Goal: Task Accomplishment & Management: Use online tool/utility

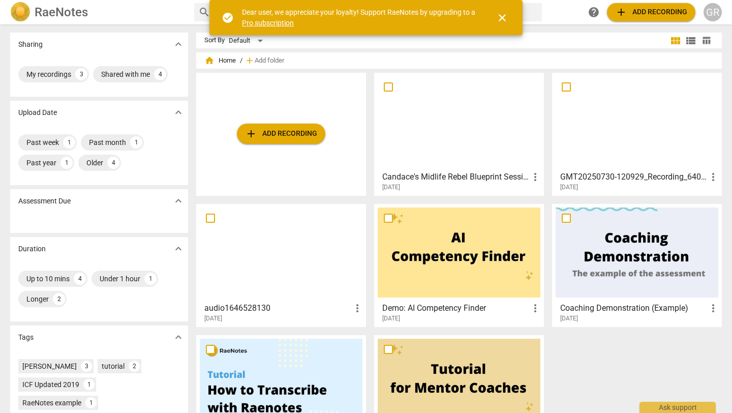
click at [297, 137] on span "add Add recording" at bounding box center [281, 134] width 72 height 12
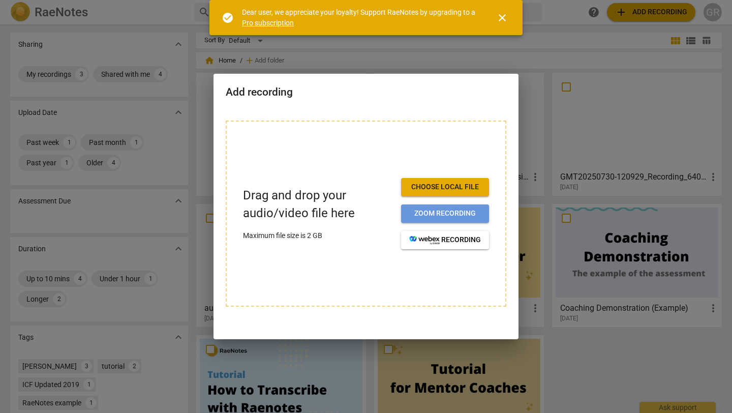
click at [421, 210] on span "Zoom recording" at bounding box center [445, 213] width 72 height 10
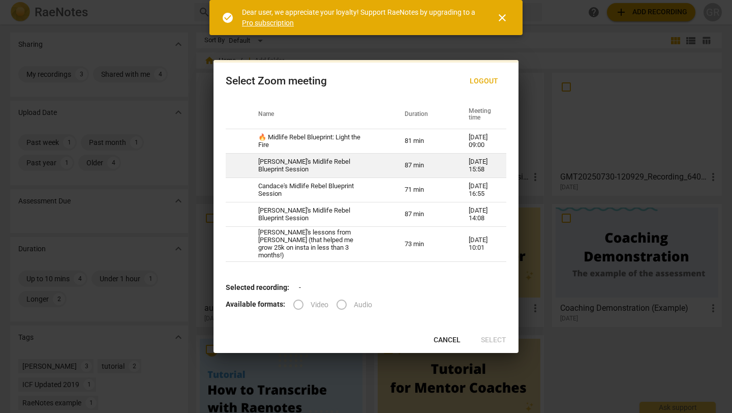
click at [425, 168] on td "87 min" at bounding box center [424, 165] width 64 height 24
radio input "true"
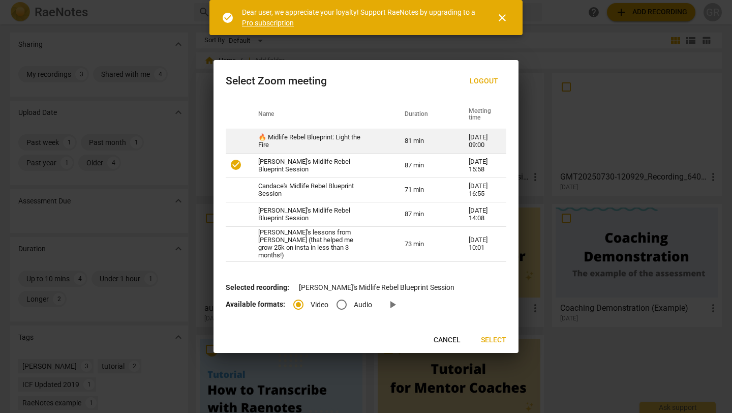
click at [426, 136] on td "81 min" at bounding box center [424, 141] width 64 height 24
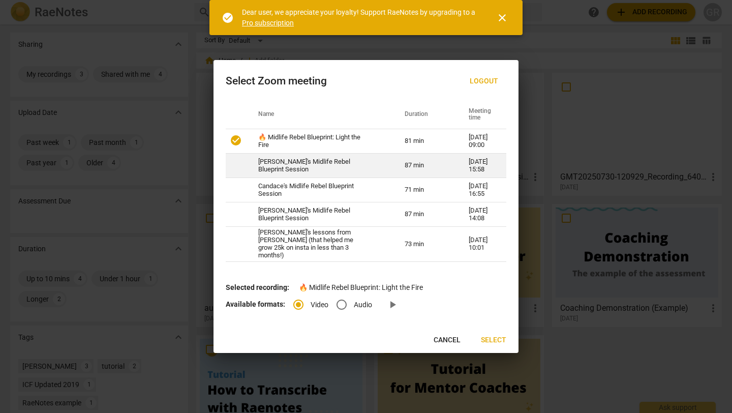
click at [423, 159] on td "87 min" at bounding box center [424, 165] width 64 height 24
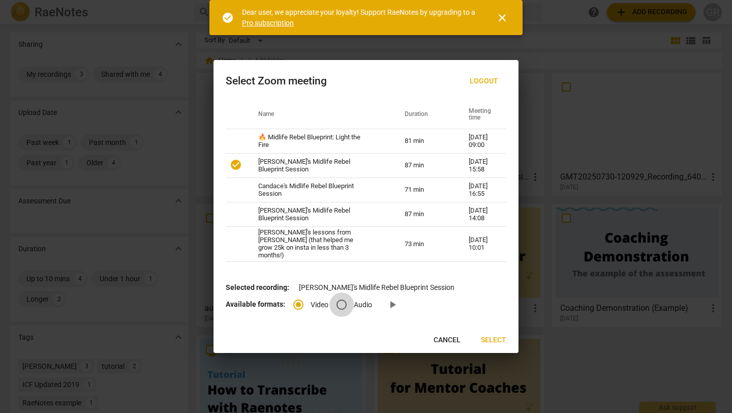
click at [341, 307] on input "Audio" at bounding box center [341, 304] width 24 height 24
radio input "true"
click at [498, 342] on span "Select" at bounding box center [493, 340] width 25 height 10
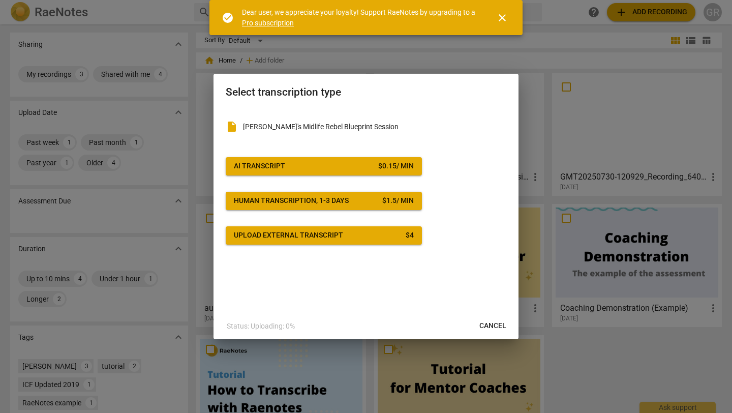
click at [410, 165] on div "$ 0.15 / min" at bounding box center [396, 166] width 36 height 10
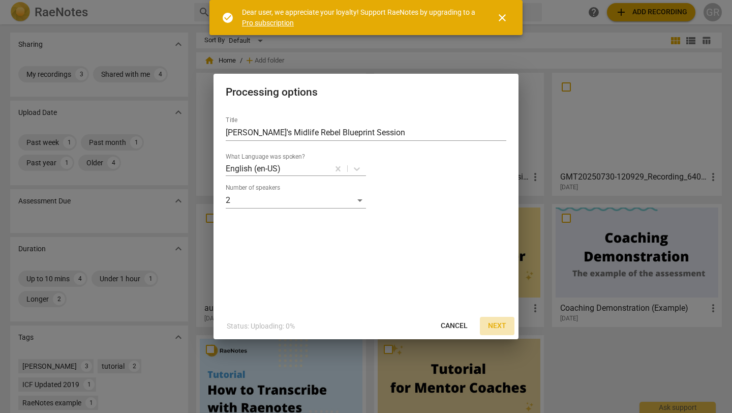
click at [501, 325] on span "Next" at bounding box center [497, 326] width 18 height 10
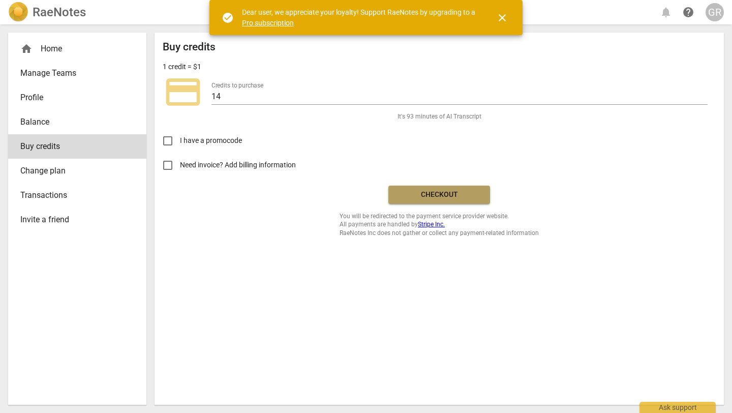
click at [468, 197] on span "Checkout" at bounding box center [438, 195] width 85 height 10
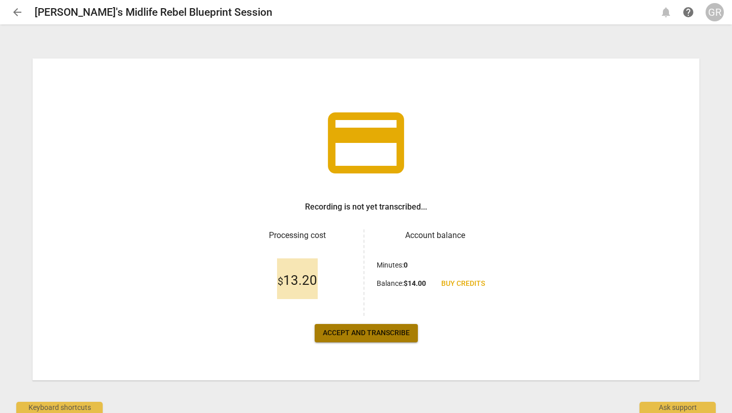
click at [397, 333] on span "Accept and transcribe" at bounding box center [366, 333] width 87 height 10
